Goal: Task Accomplishment & Management: Use online tool/utility

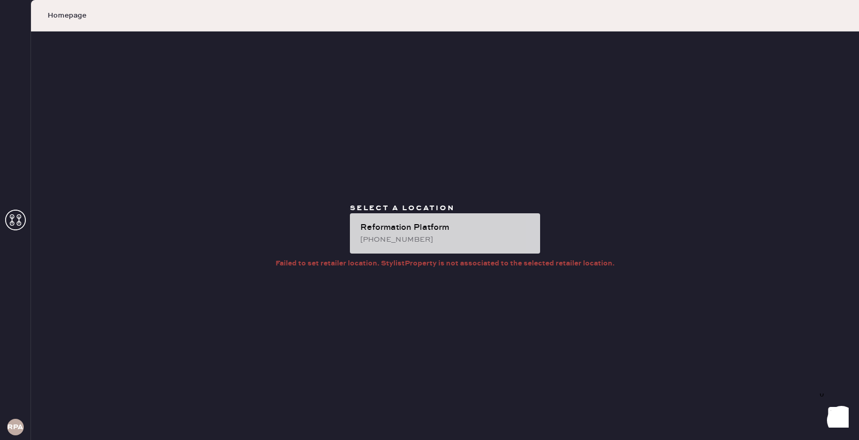
click at [495, 227] on div "Reformation Platform" at bounding box center [446, 228] width 172 height 12
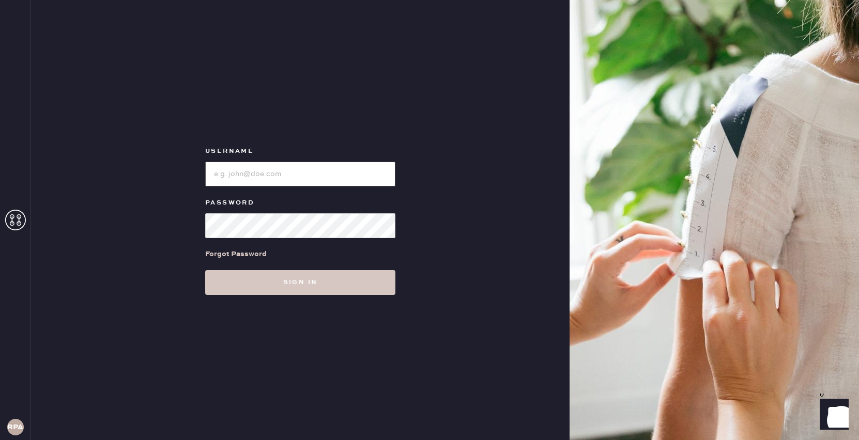
click at [302, 173] on input "loginName" at bounding box center [300, 174] width 190 height 25
type input "reformationplatform"
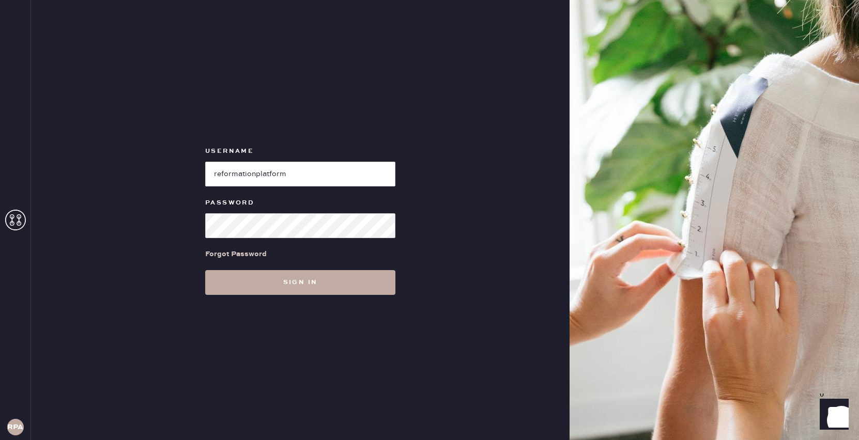
click at [328, 282] on button "Sign in" at bounding box center [300, 282] width 190 height 25
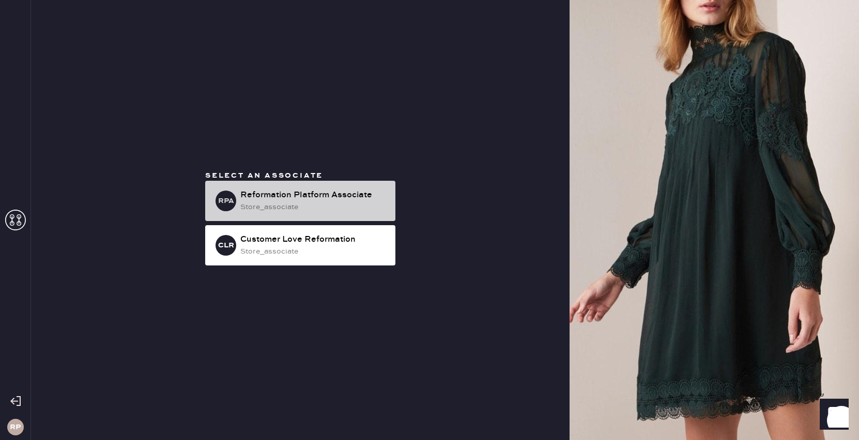
click at [319, 191] on div "Reformation Platform Associate" at bounding box center [313, 195] width 147 height 12
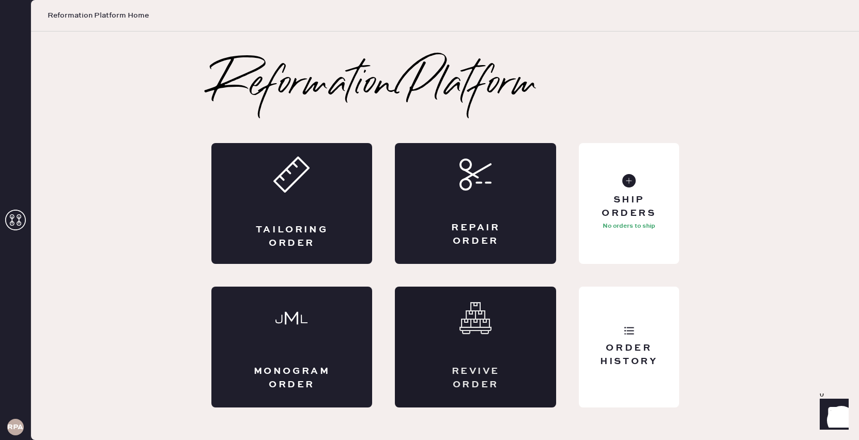
click at [456, 349] on div "Revive order" at bounding box center [475, 347] width 161 height 121
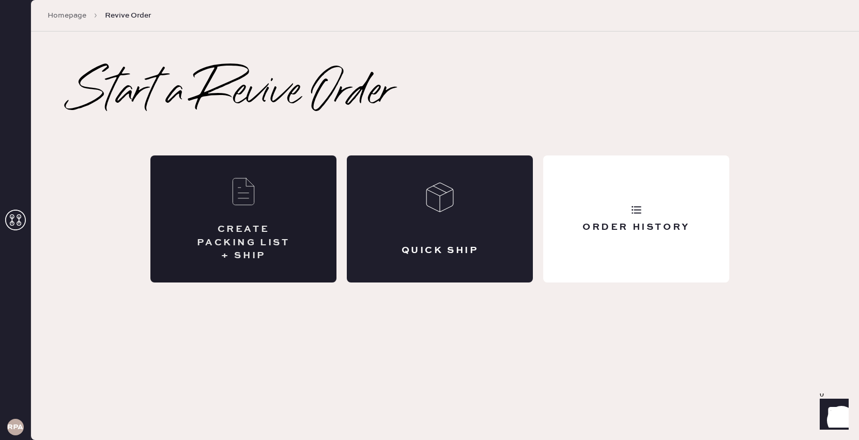
click at [301, 247] on div "CREATE PACKING LIST + SHIP" at bounding box center [243, 219] width 186 height 127
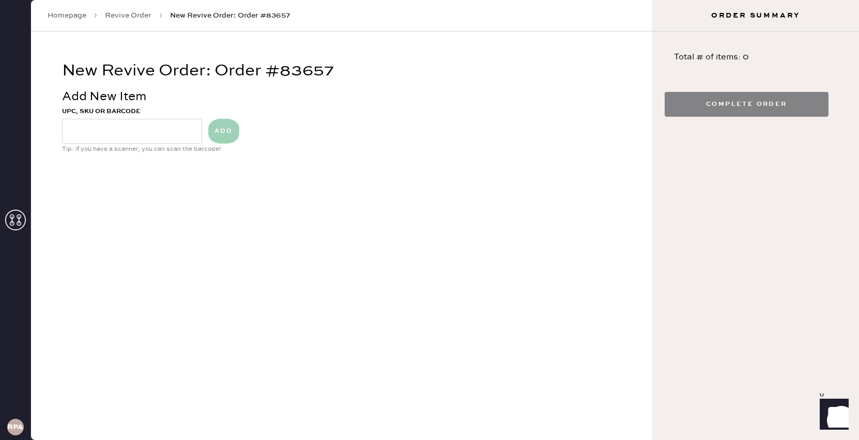
click at [78, 13] on link "Homepage" at bounding box center [67, 15] width 39 height 10
